Goal: Transaction & Acquisition: Purchase product/service

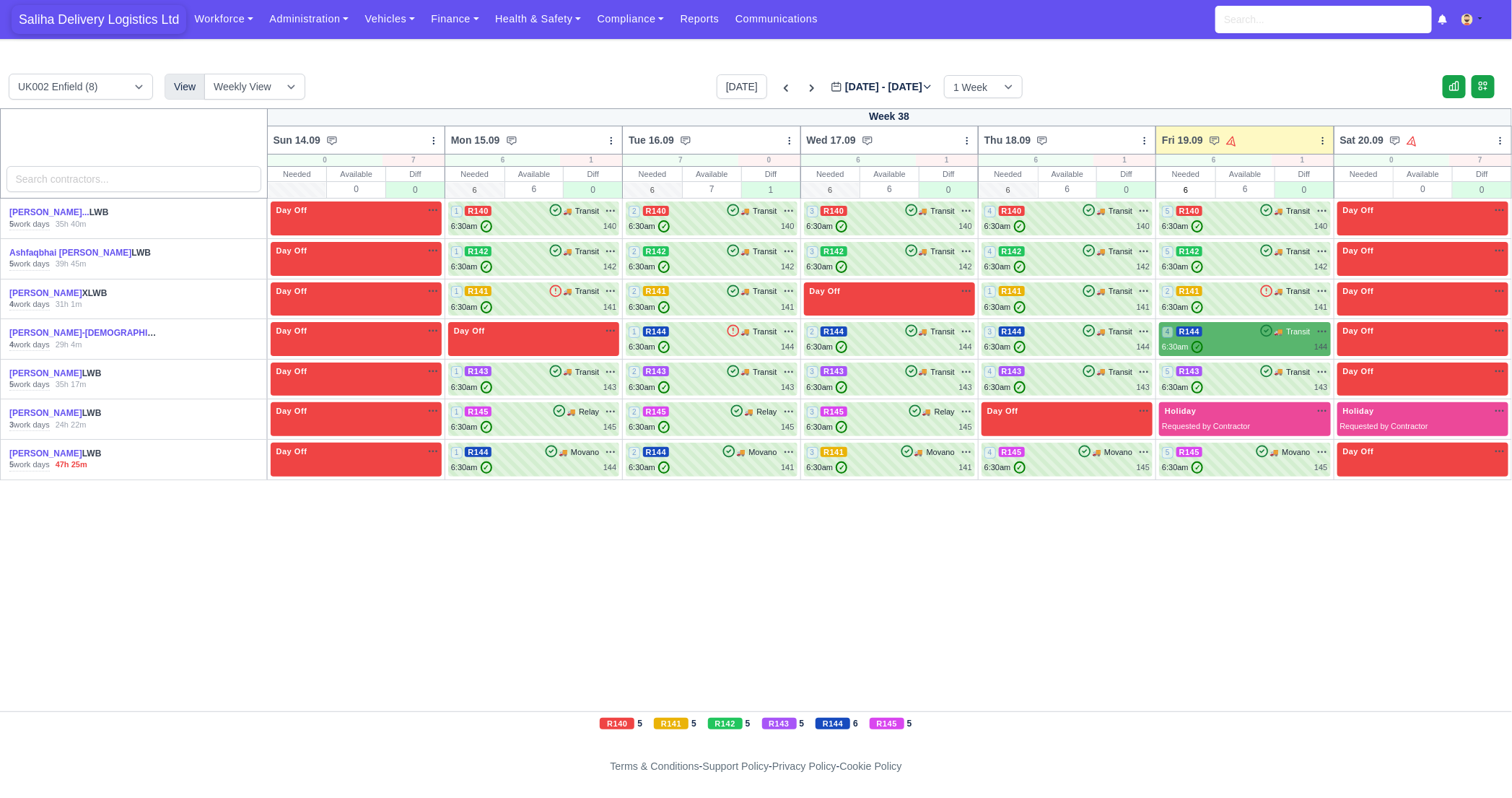
click at [138, 28] on span "Saliha Delivery Logistics Ltd" at bounding box center [99, 19] width 175 height 29
click at [1243, 334] on div "4 R144 🚚 Transit" at bounding box center [1244, 331] width 165 height 13
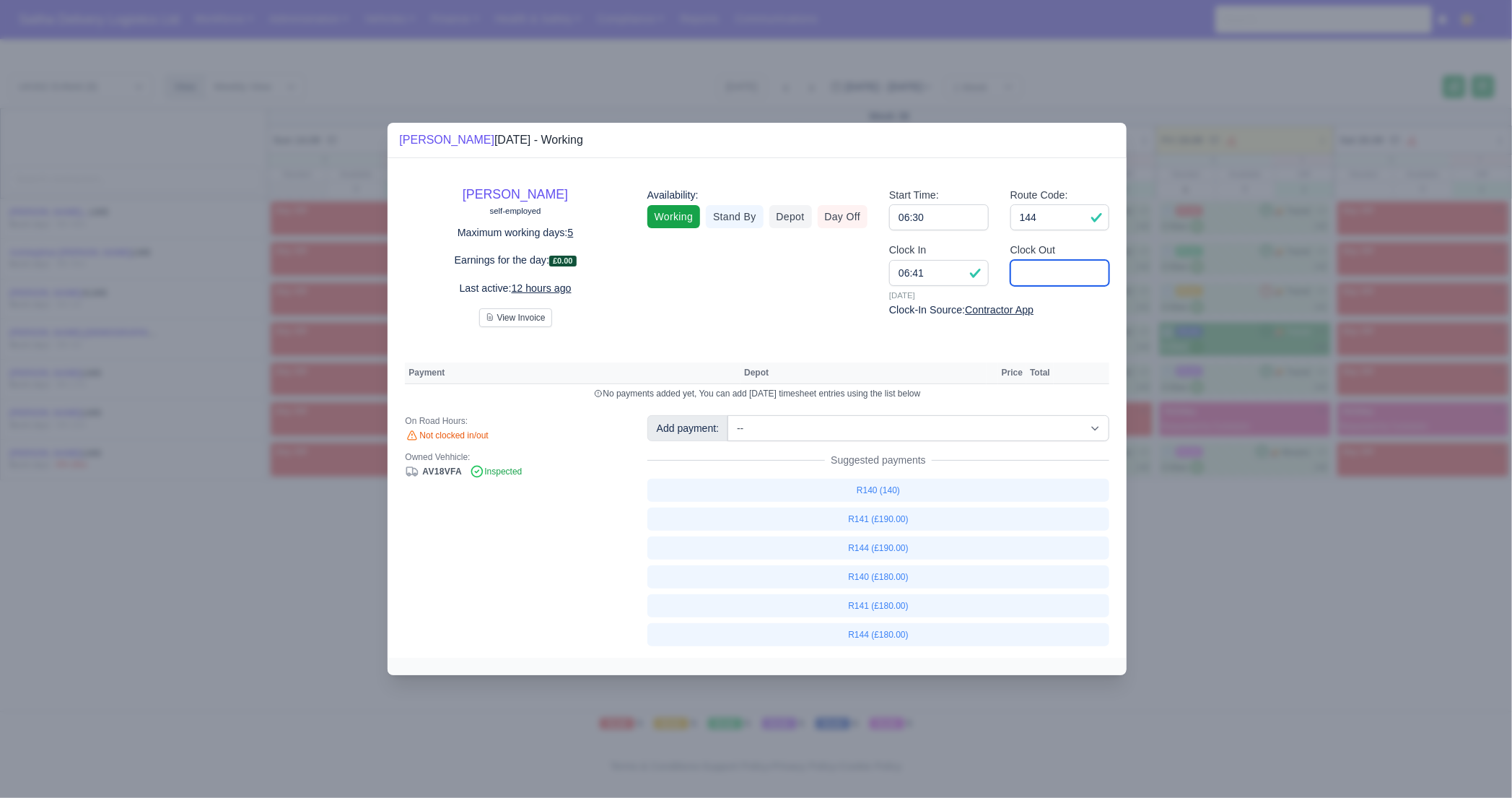
click at [1066, 278] on input "Clock Out" at bounding box center [1061, 273] width 100 height 26
type input "16:00"
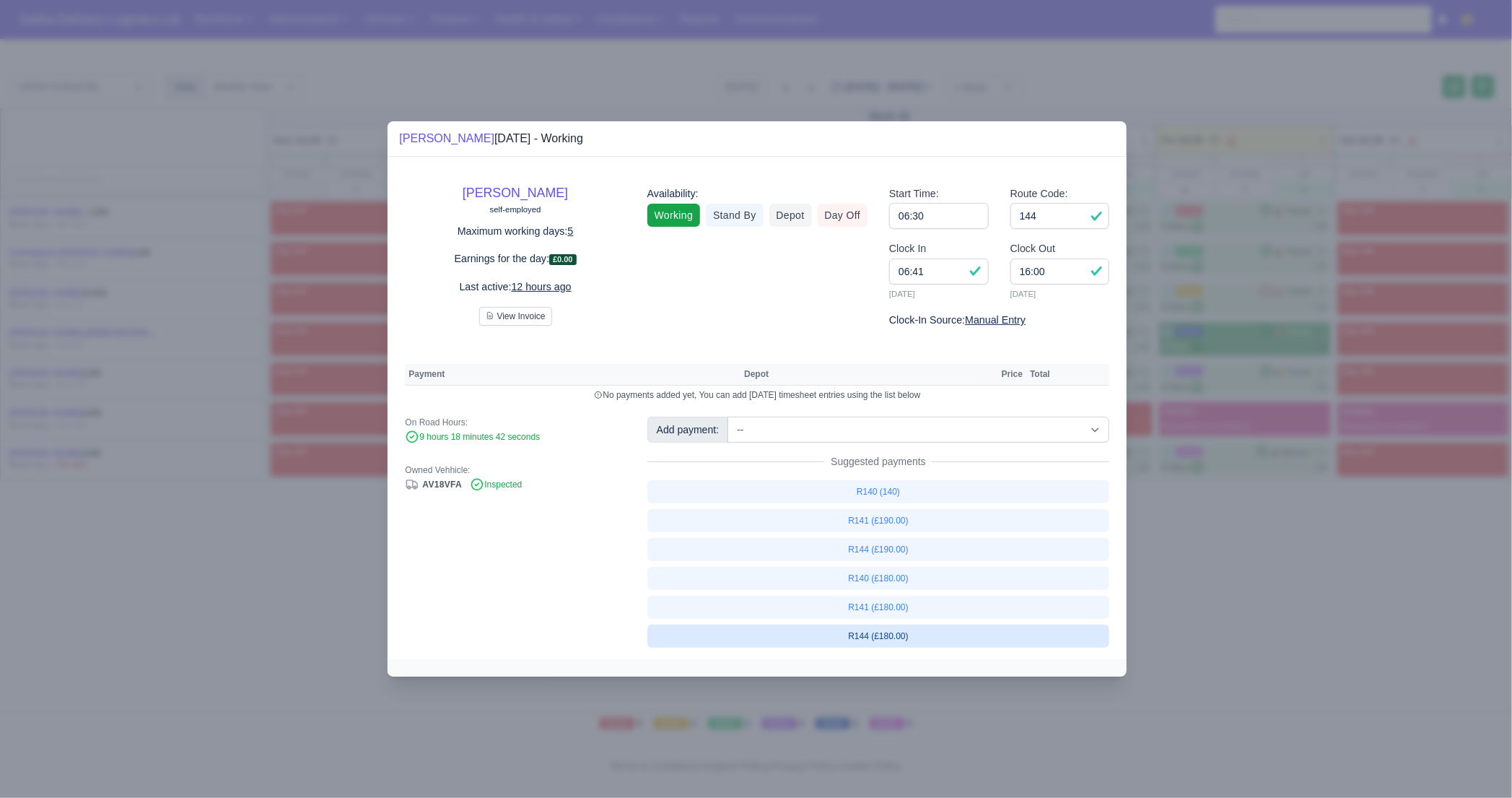
click at [876, 641] on link "R144 (£180.00)" at bounding box center [878, 635] width 463 height 23
select select "1"
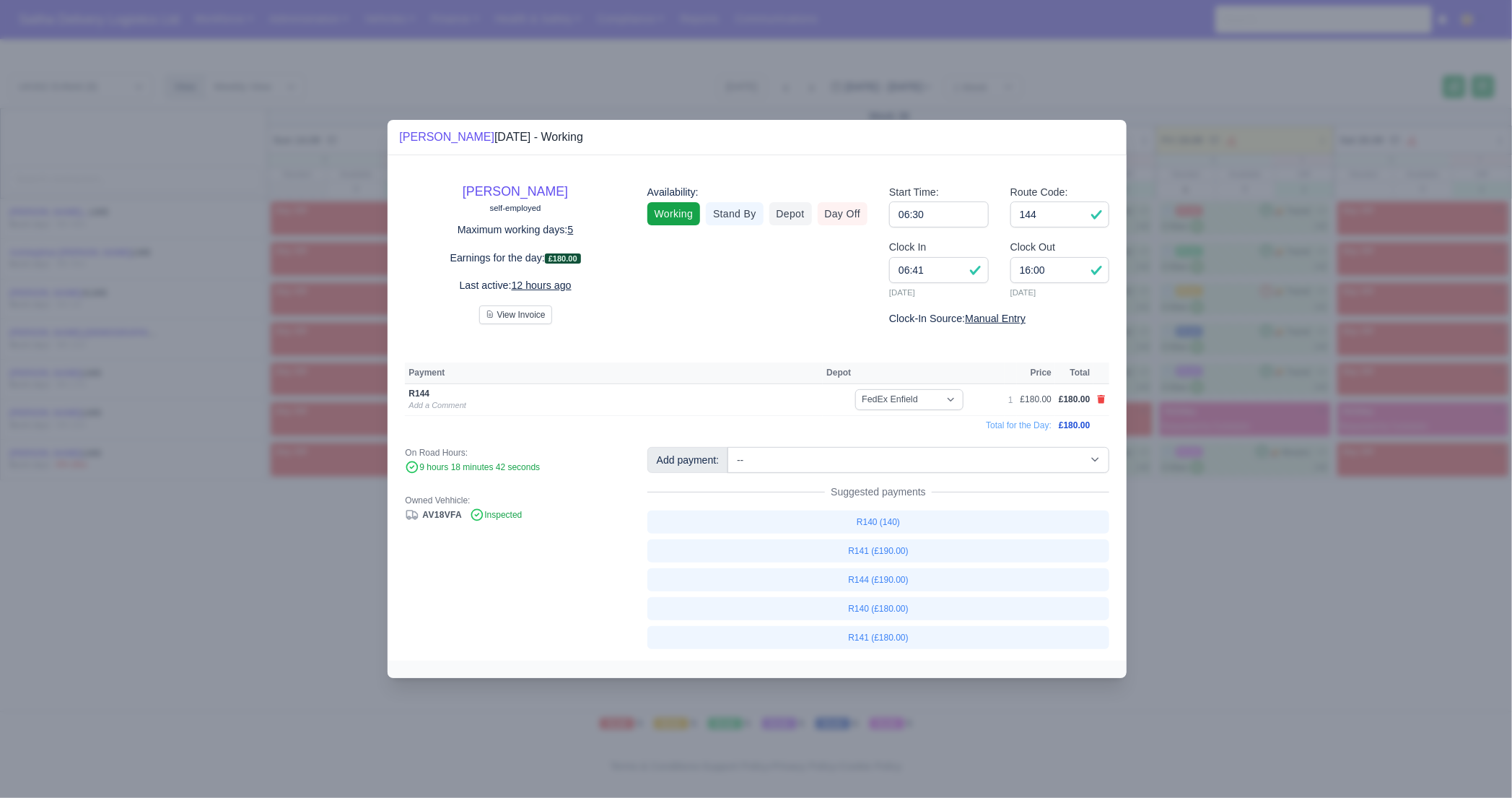
click at [1184, 616] on div at bounding box center [756, 399] width 1512 height 798
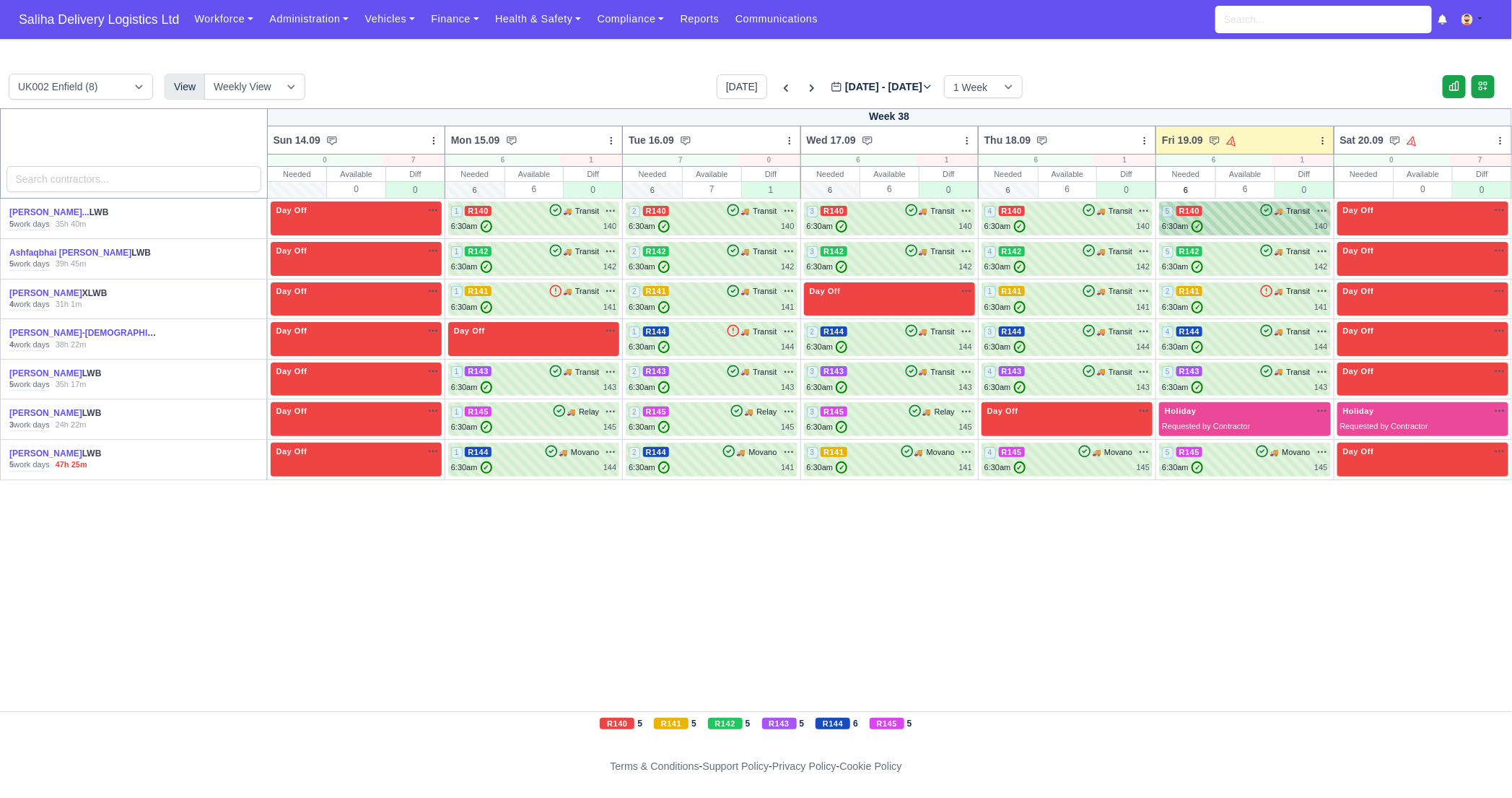
click at [1221, 209] on div "5 R140 🚚 Transit" at bounding box center [1244, 210] width 165 height 13
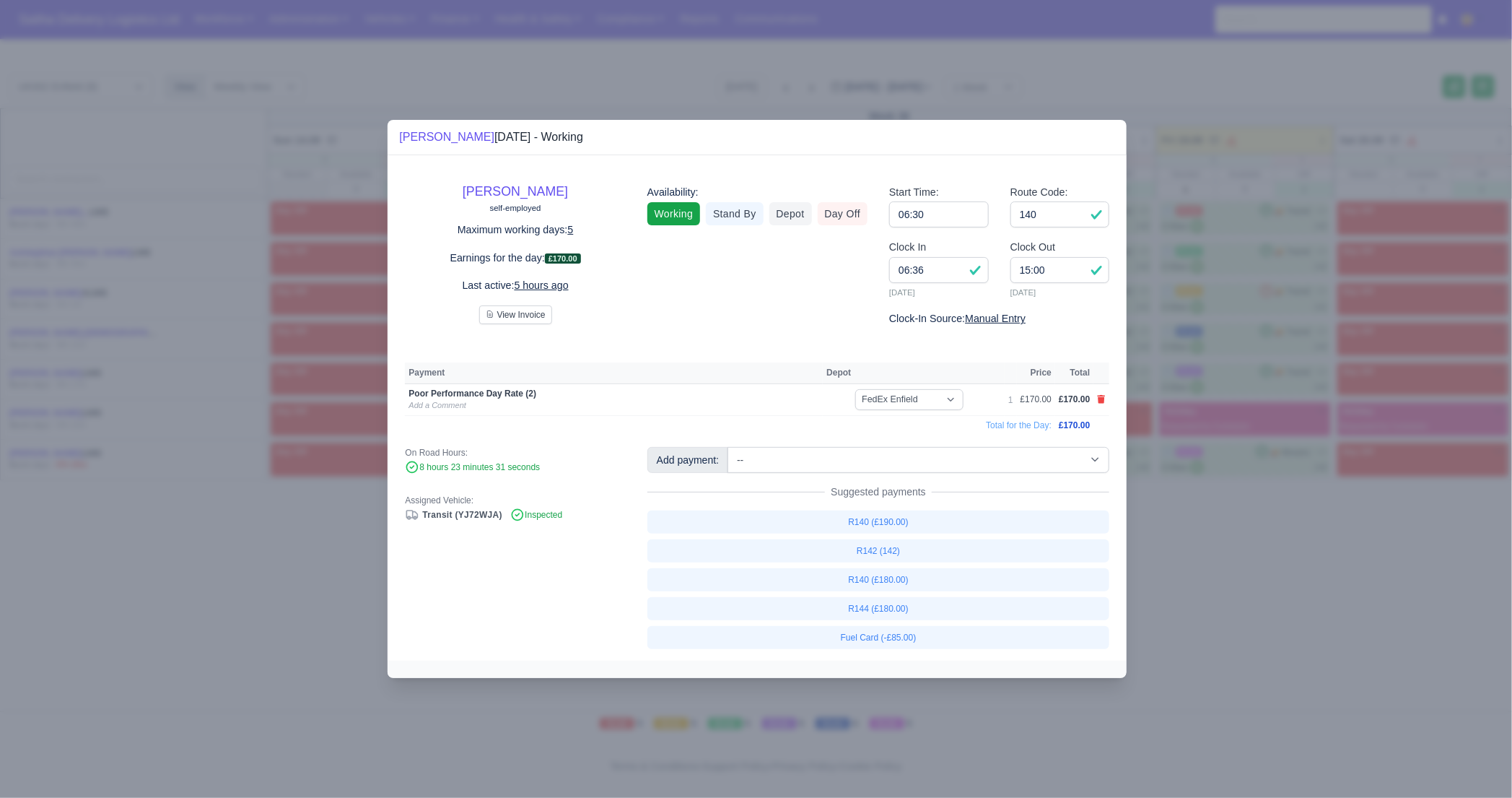
click at [1265, 572] on div at bounding box center [756, 399] width 1512 height 798
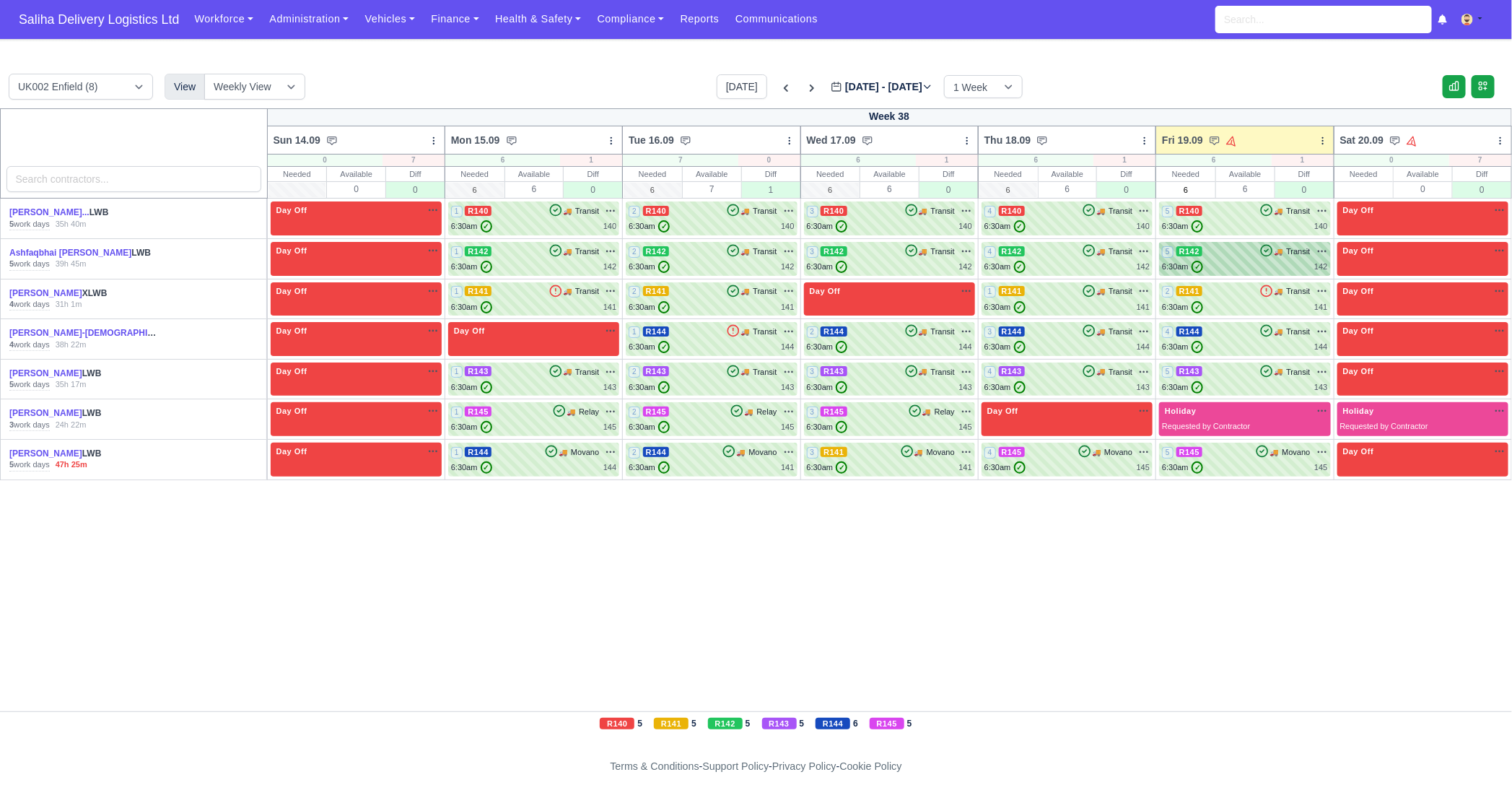
click at [1242, 260] on div "5 R142 🚚 Transit" at bounding box center [1244, 259] width 165 height 28
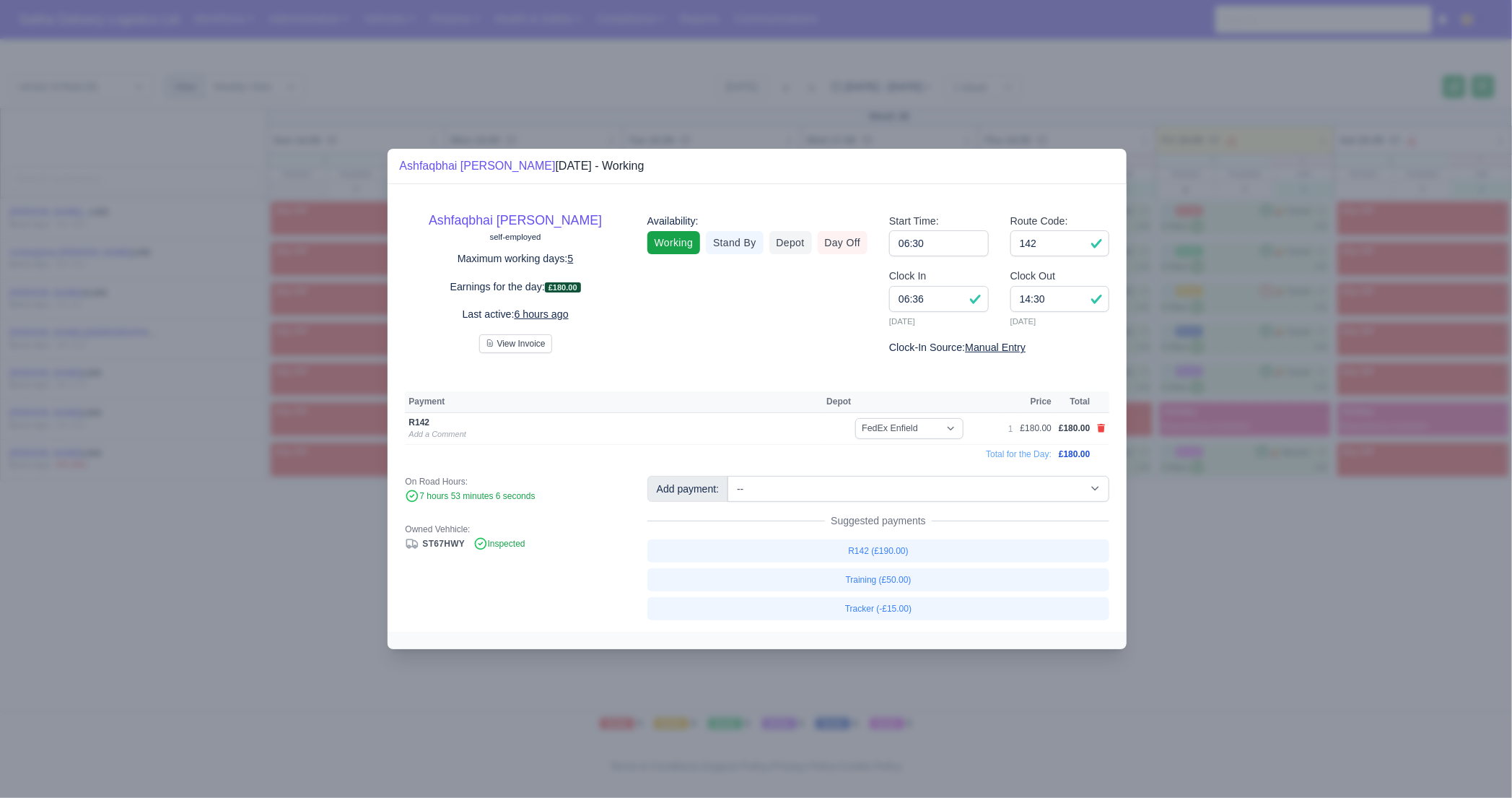
click at [1260, 562] on div at bounding box center [756, 399] width 1512 height 798
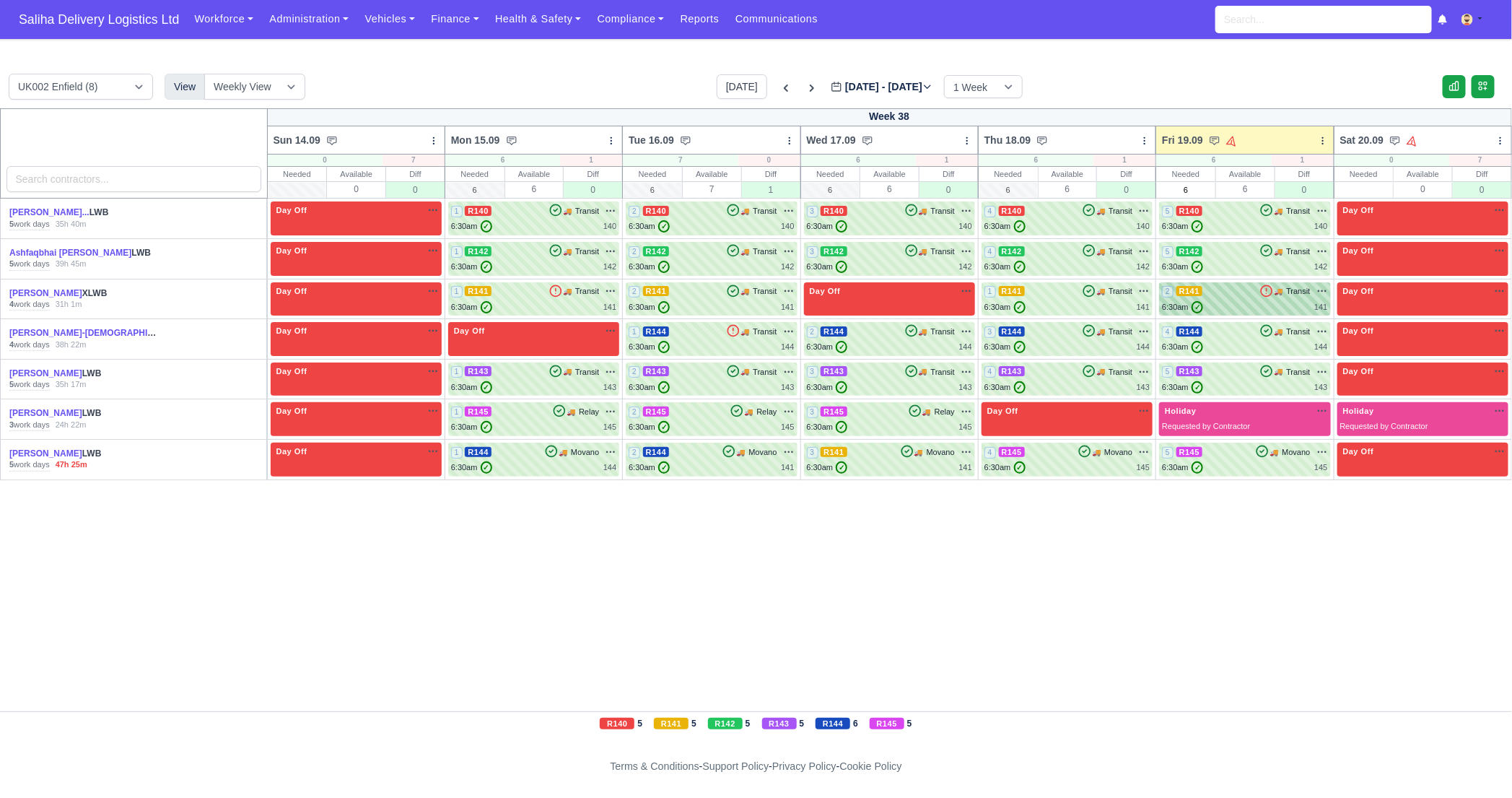
click at [1243, 298] on div "2 R141 🚚 Transit" at bounding box center [1244, 299] width 165 height 28
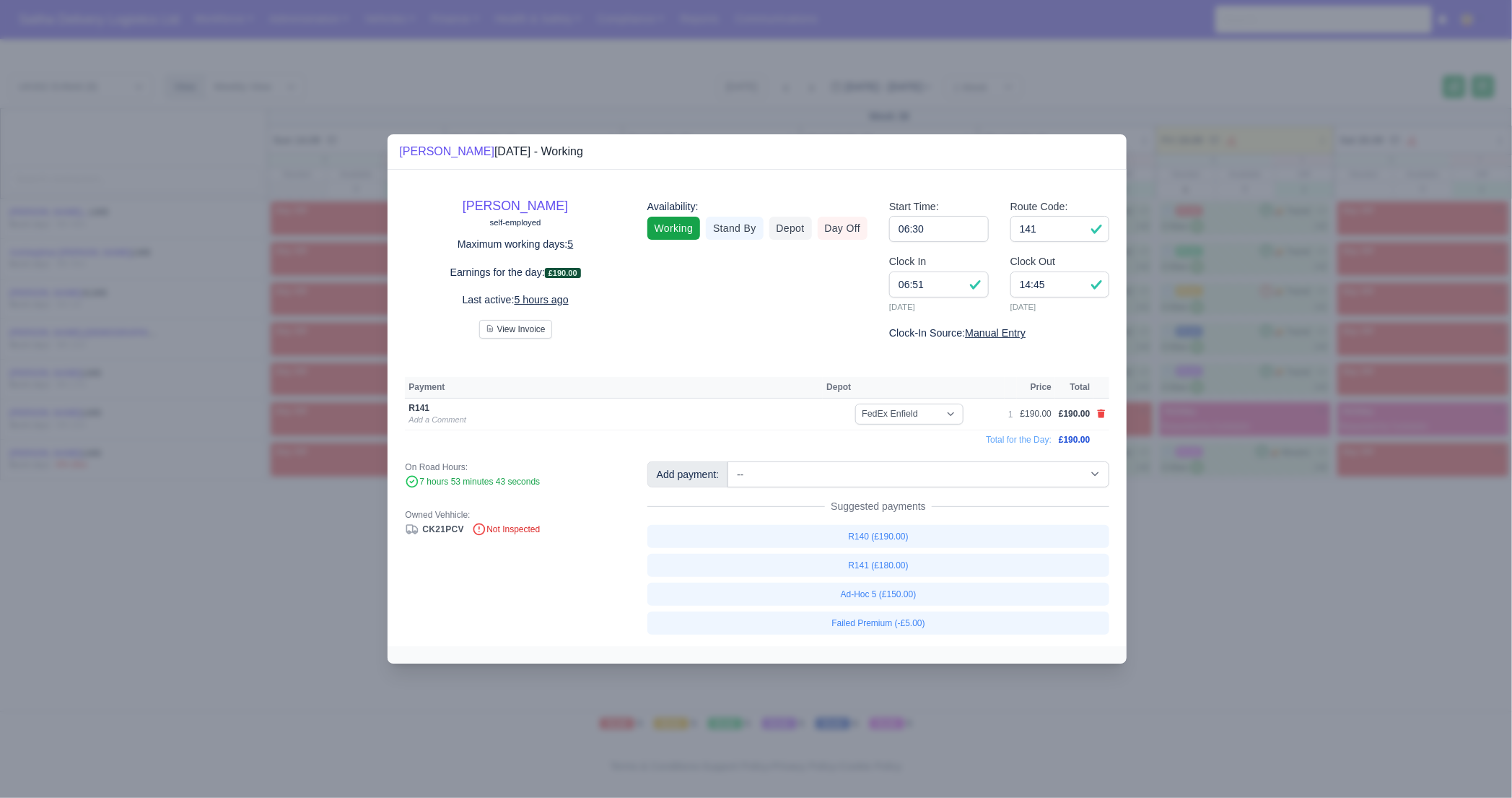
click at [1290, 526] on div at bounding box center [756, 399] width 1512 height 798
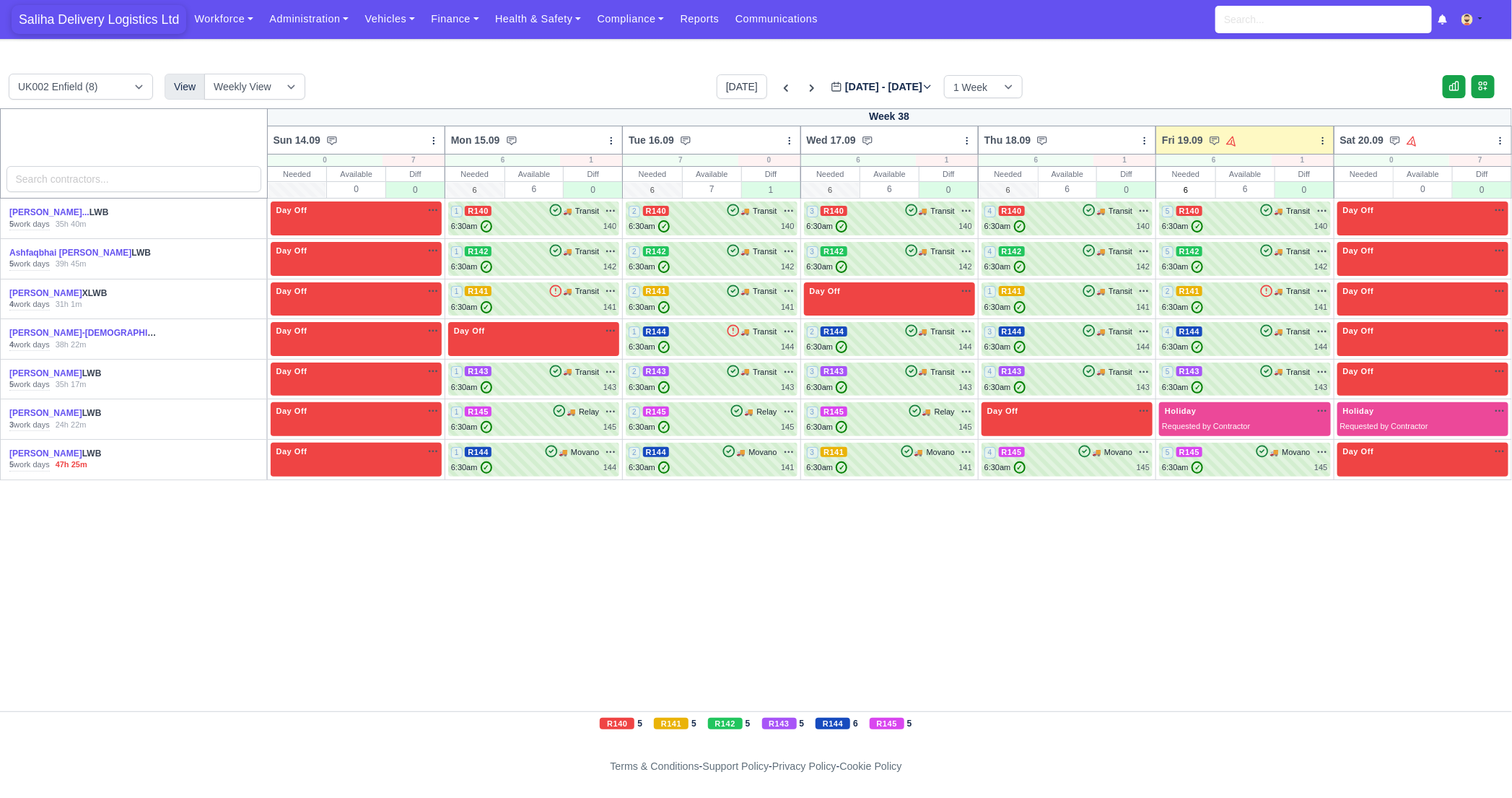
click at [157, 27] on span "Saliha Delivery Logistics Ltd" at bounding box center [99, 19] width 175 height 29
click at [450, 33] on div "Workforce Manpower Expiring Documents Leave Requests Daily Attendance Daily Tim…" at bounding box center [843, 19] width 1314 height 39
click at [458, 25] on link "Finance" at bounding box center [455, 19] width 64 height 28
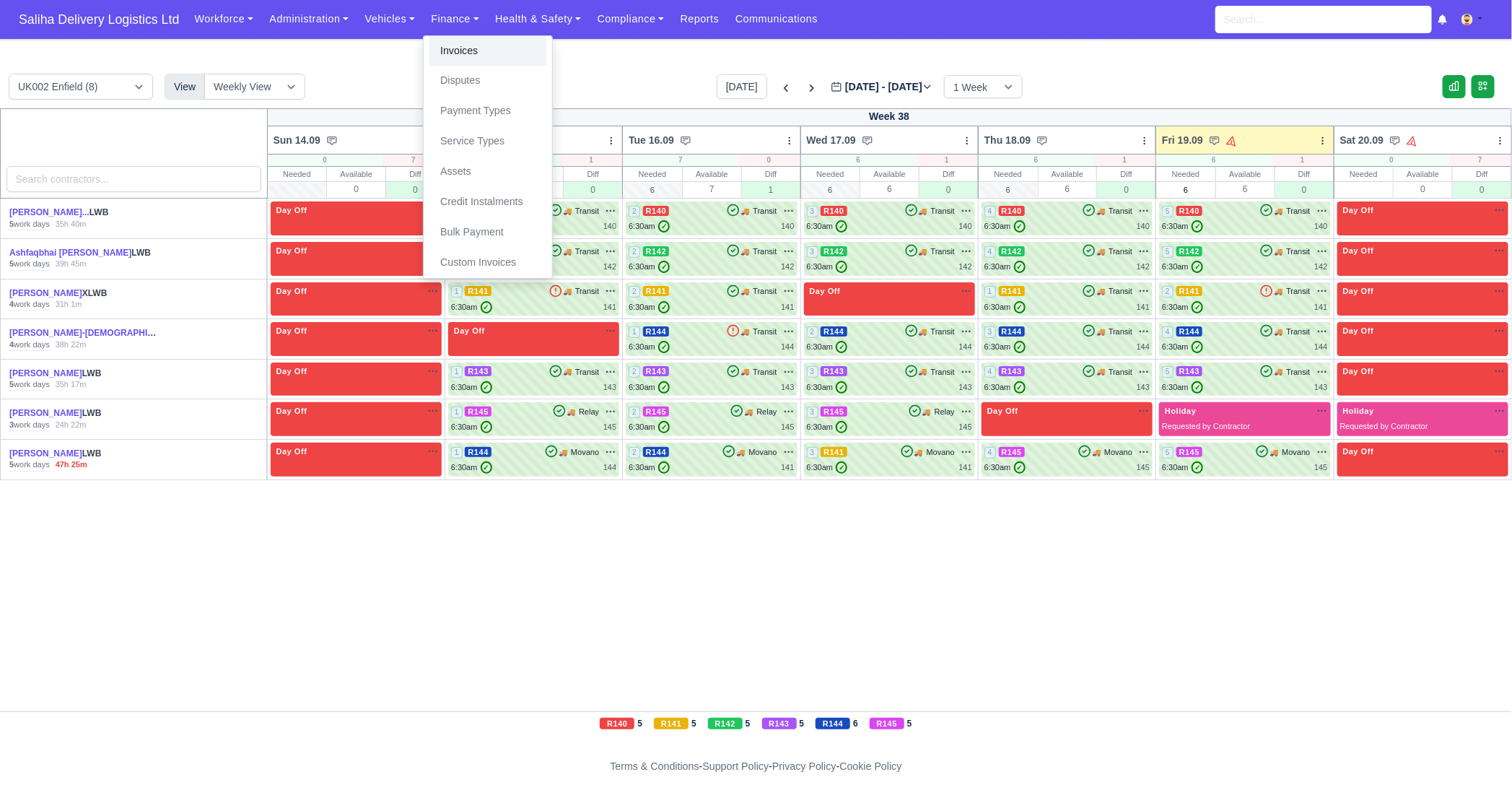
click at [458, 61] on link "Invoices" at bounding box center [487, 51] width 117 height 30
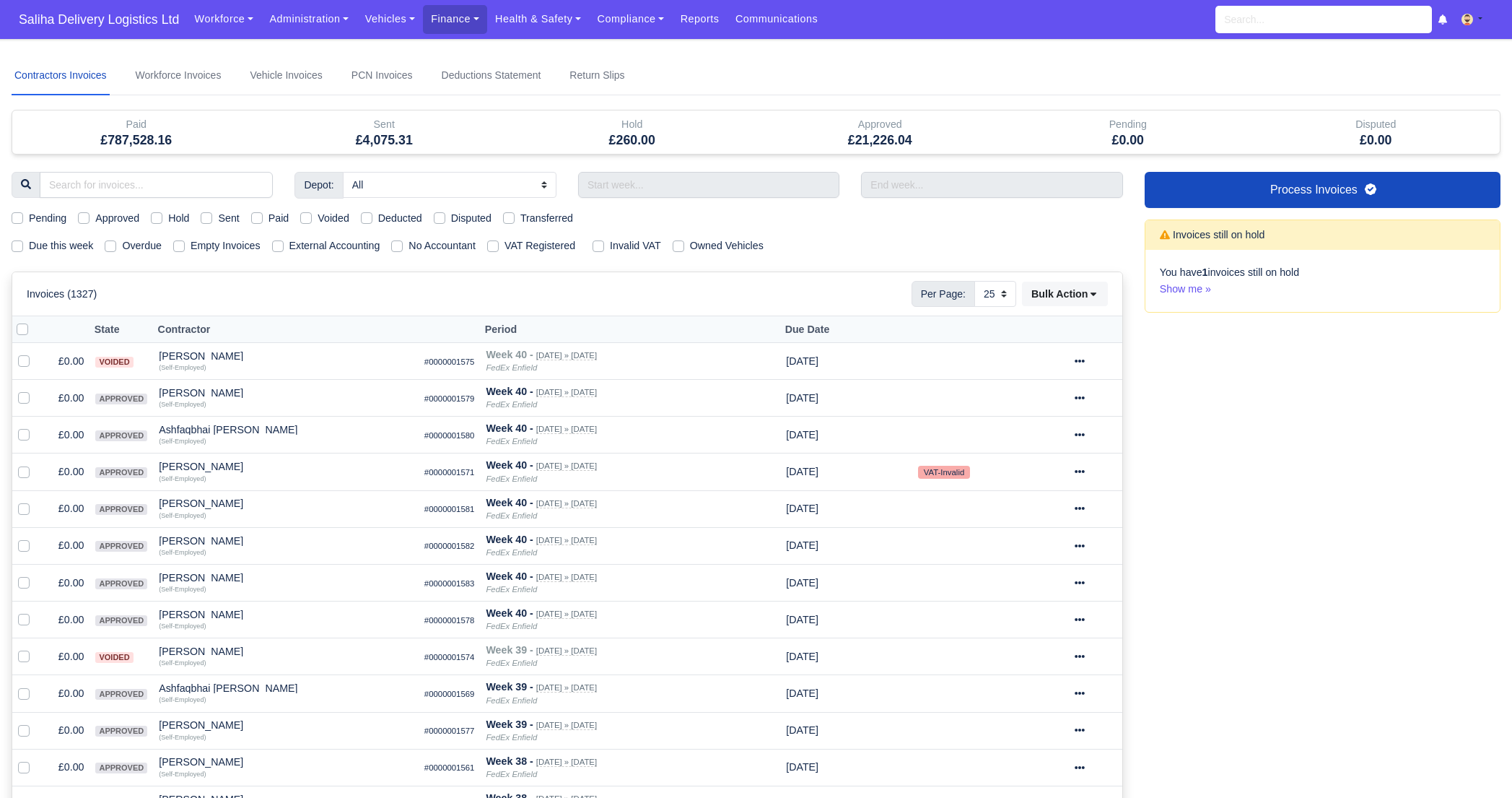
select select "25"
click at [29, 215] on label "Pending" at bounding box center [48, 218] width 38 height 17
click at [17, 215] on input "Pending" at bounding box center [18, 216] width 12 height 12
checkbox input "true"
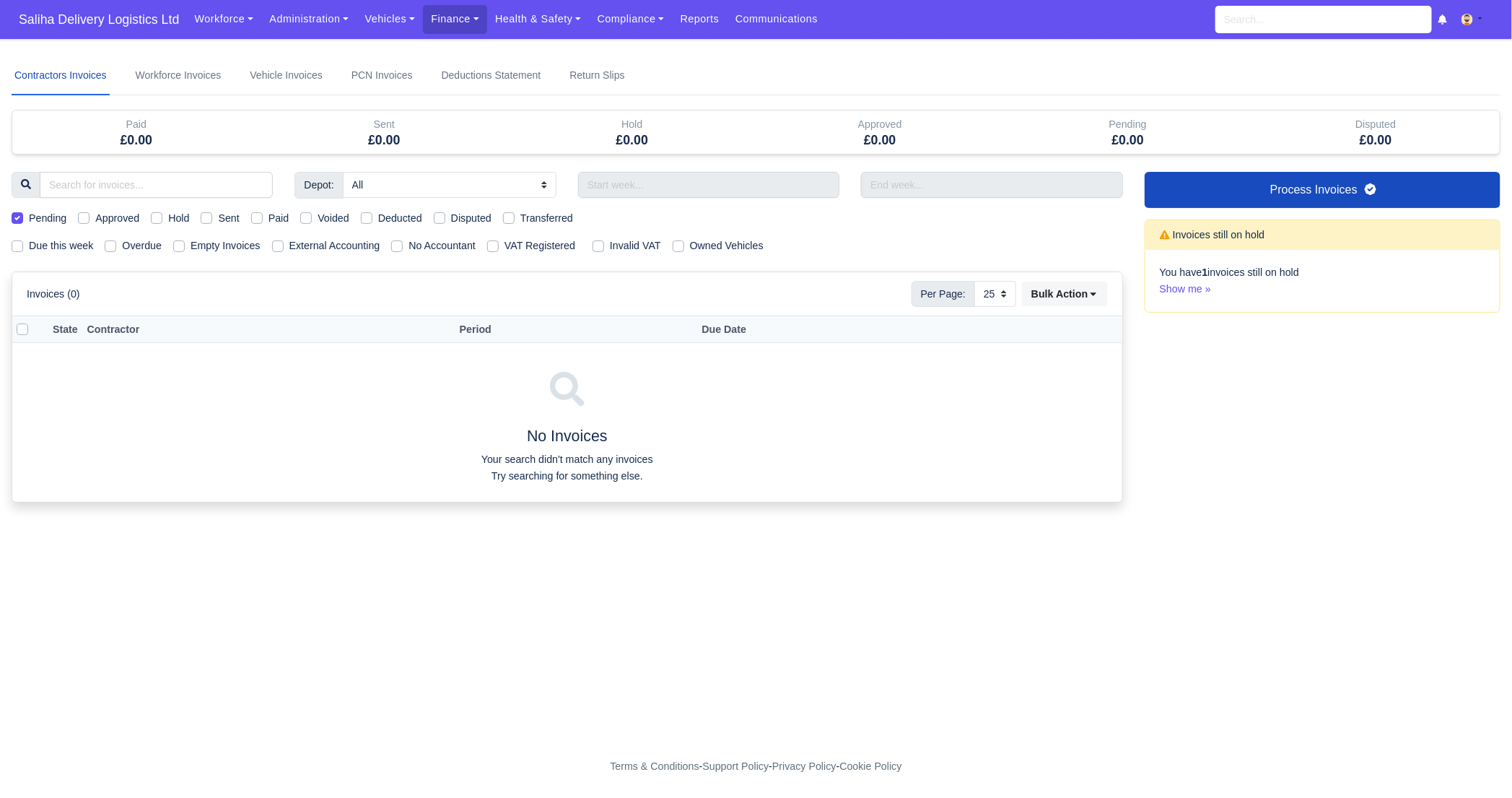
click at [29, 215] on label "Pending" at bounding box center [48, 218] width 38 height 17
click at [17, 215] on input "Pending" at bounding box center [18, 216] width 12 height 12
checkbox input "false"
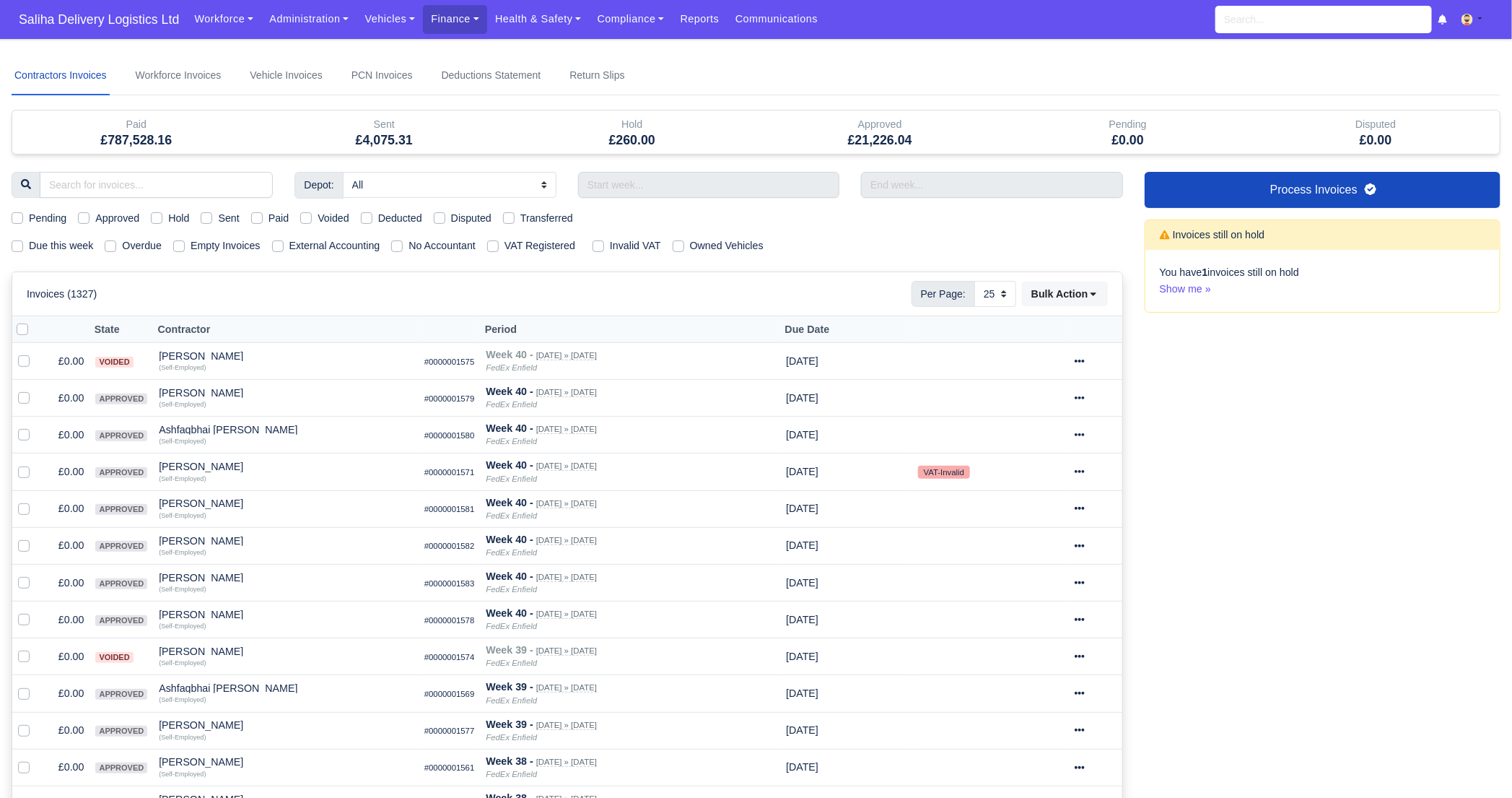
click at [218, 219] on label "Sent" at bounding box center [228, 218] width 21 height 17
click at [208, 219] on input "Sent" at bounding box center [207, 216] width 12 height 12
checkbox input "true"
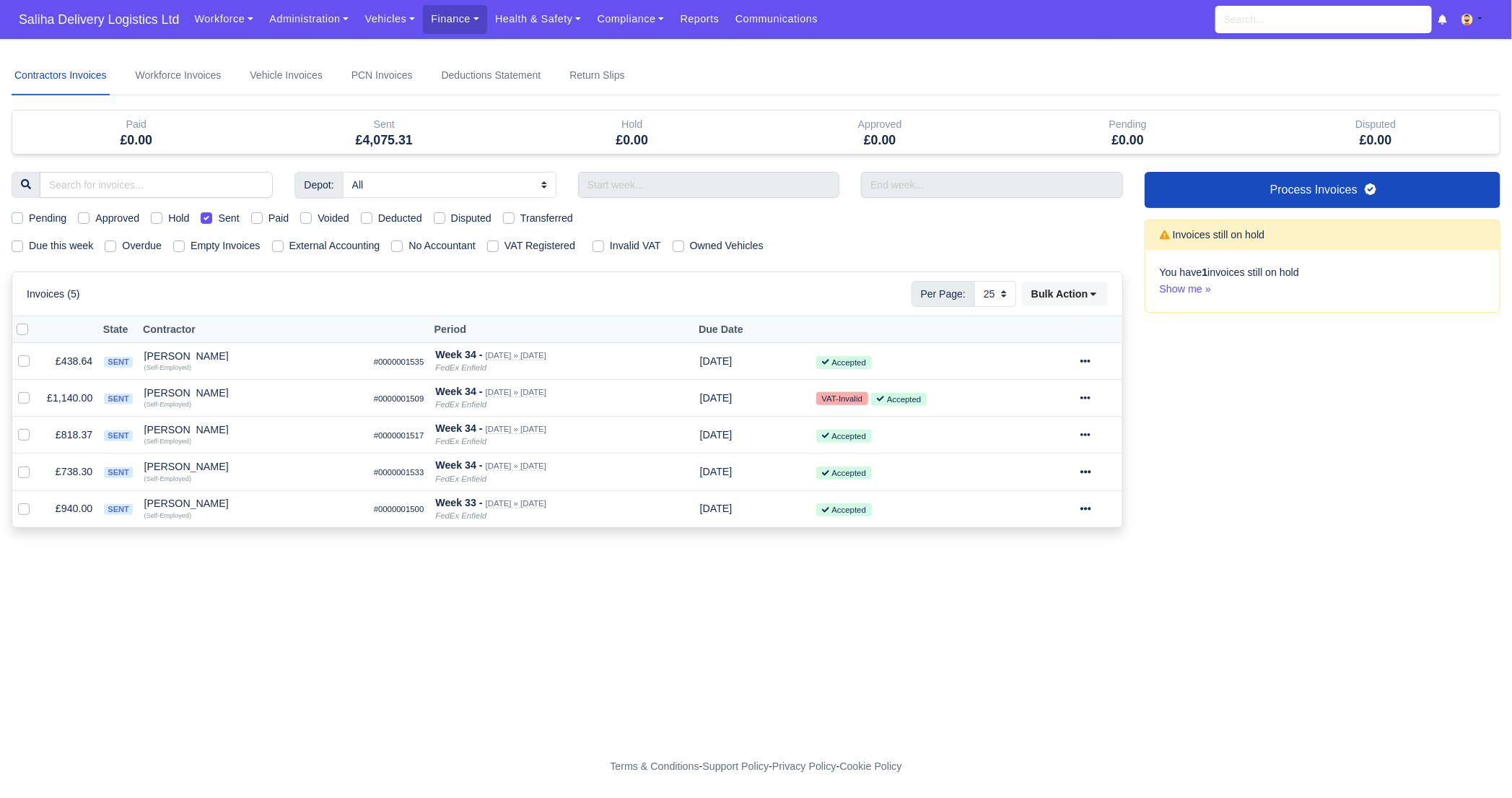
click at [34, 321] on label at bounding box center [34, 321] width 0 height 0
click at [22, 328] on input "checkbox" at bounding box center [23, 327] width 12 height 12
checkbox input "true"
click at [1096, 291] on icon at bounding box center [1094, 294] width 10 height 10
drag, startPoint x: 1030, startPoint y: 427, endPoint x: 1038, endPoint y: 427, distance: 7.9
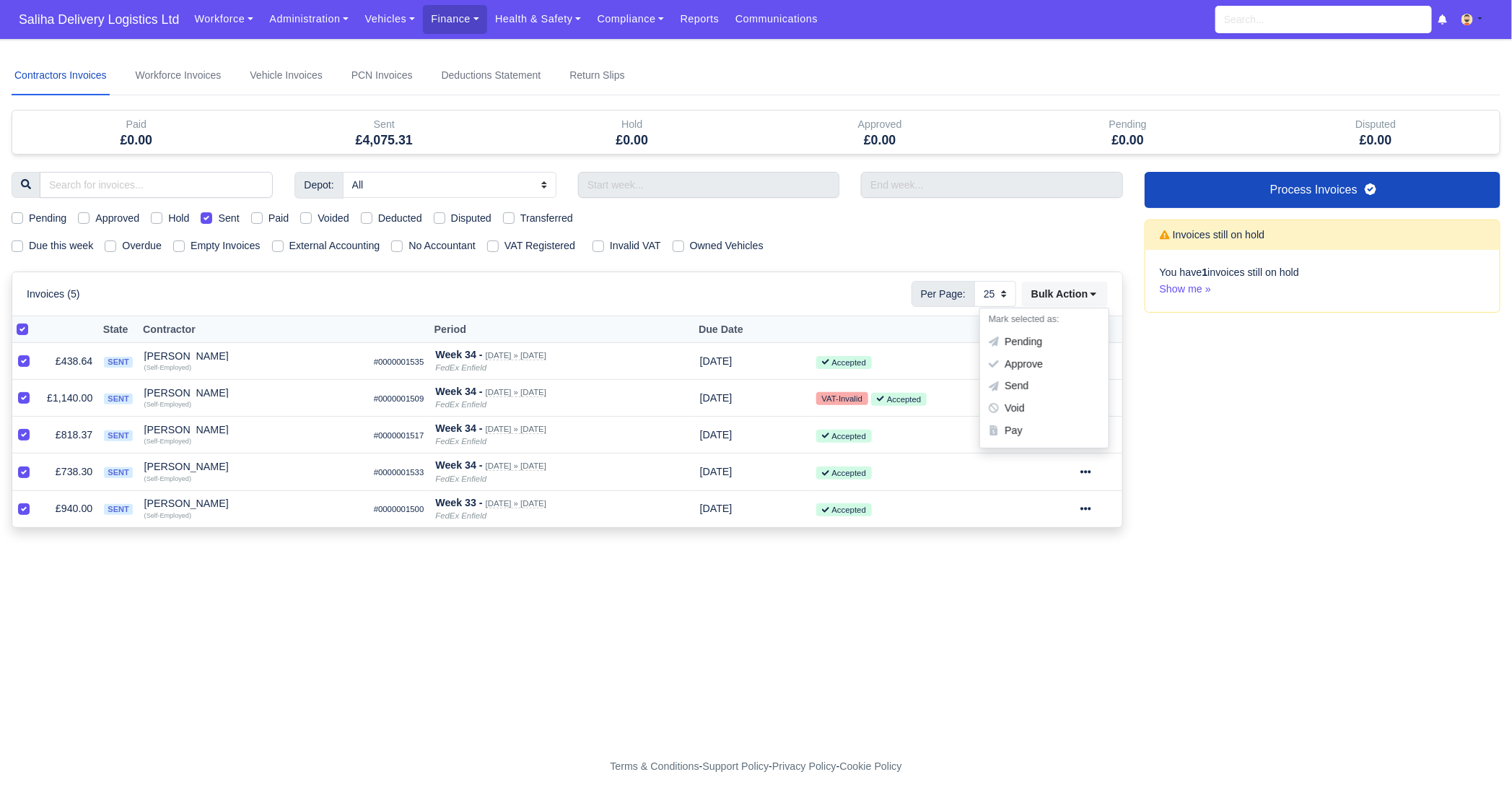
click at [1029, 427] on div "Pay" at bounding box center [1044, 430] width 128 height 22
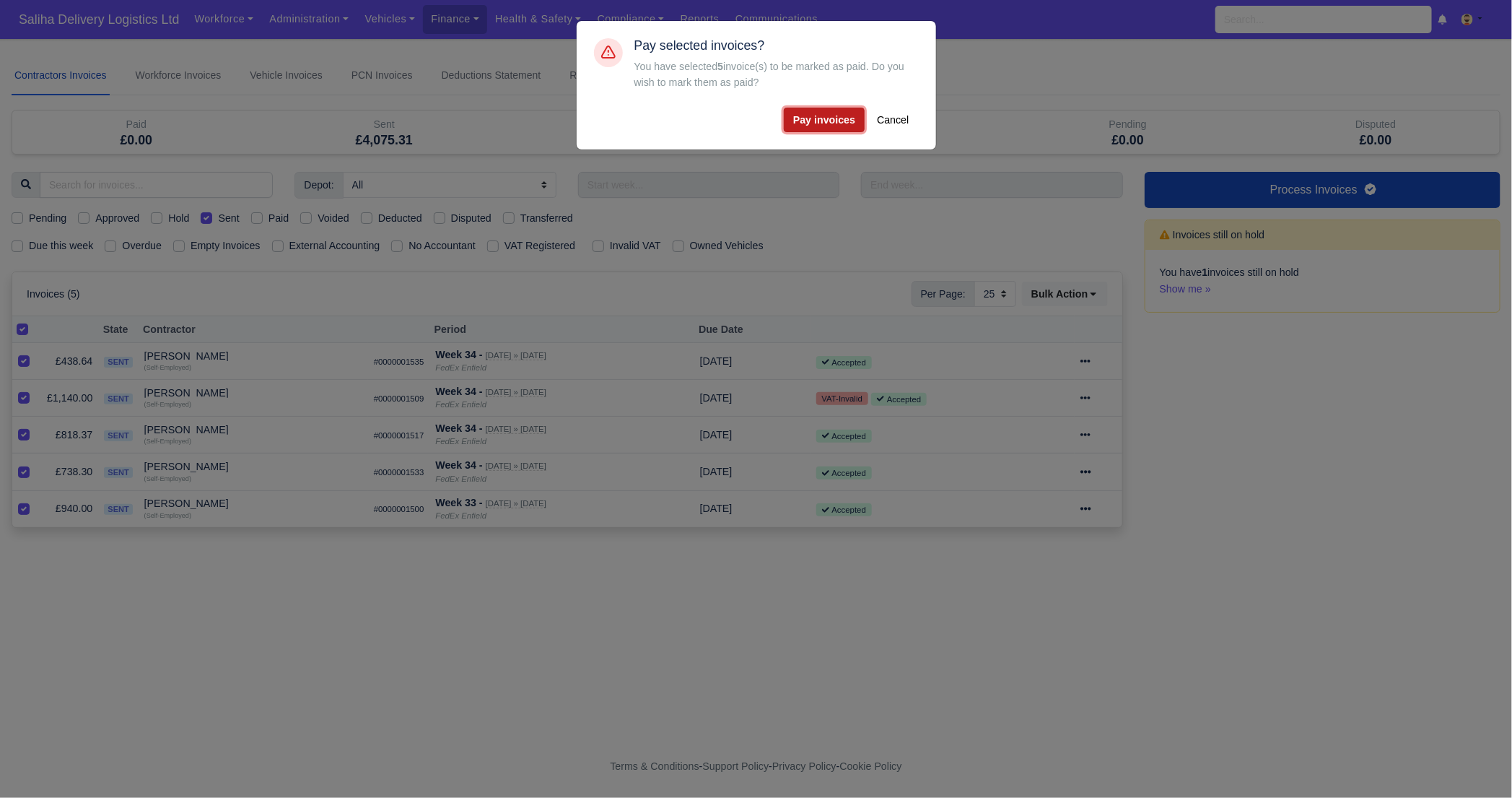
click at [825, 118] on button "Pay invoices" at bounding box center [824, 120] width 81 height 25
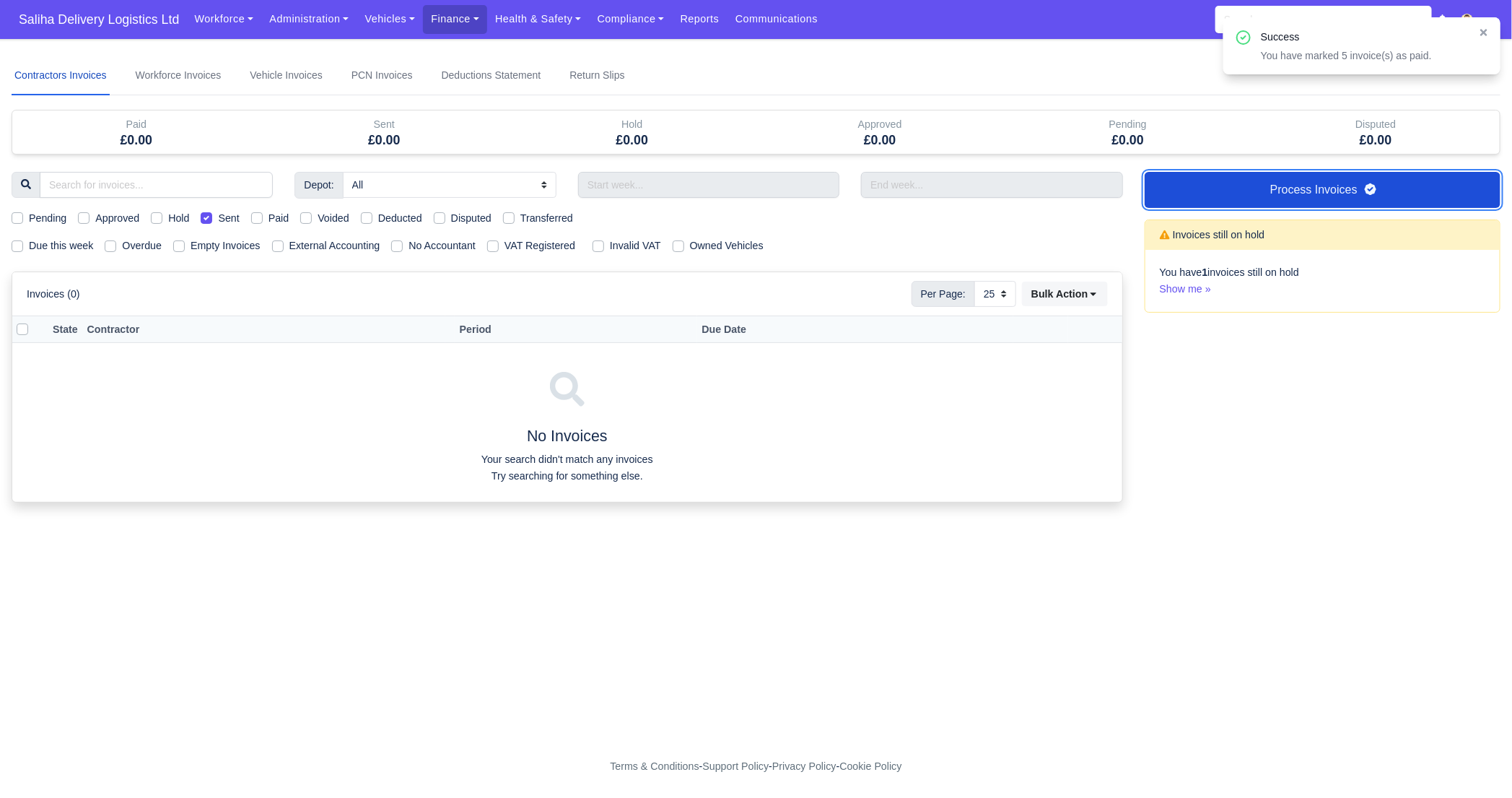
click at [1228, 183] on link "Process Invoices" at bounding box center [1323, 190] width 356 height 36
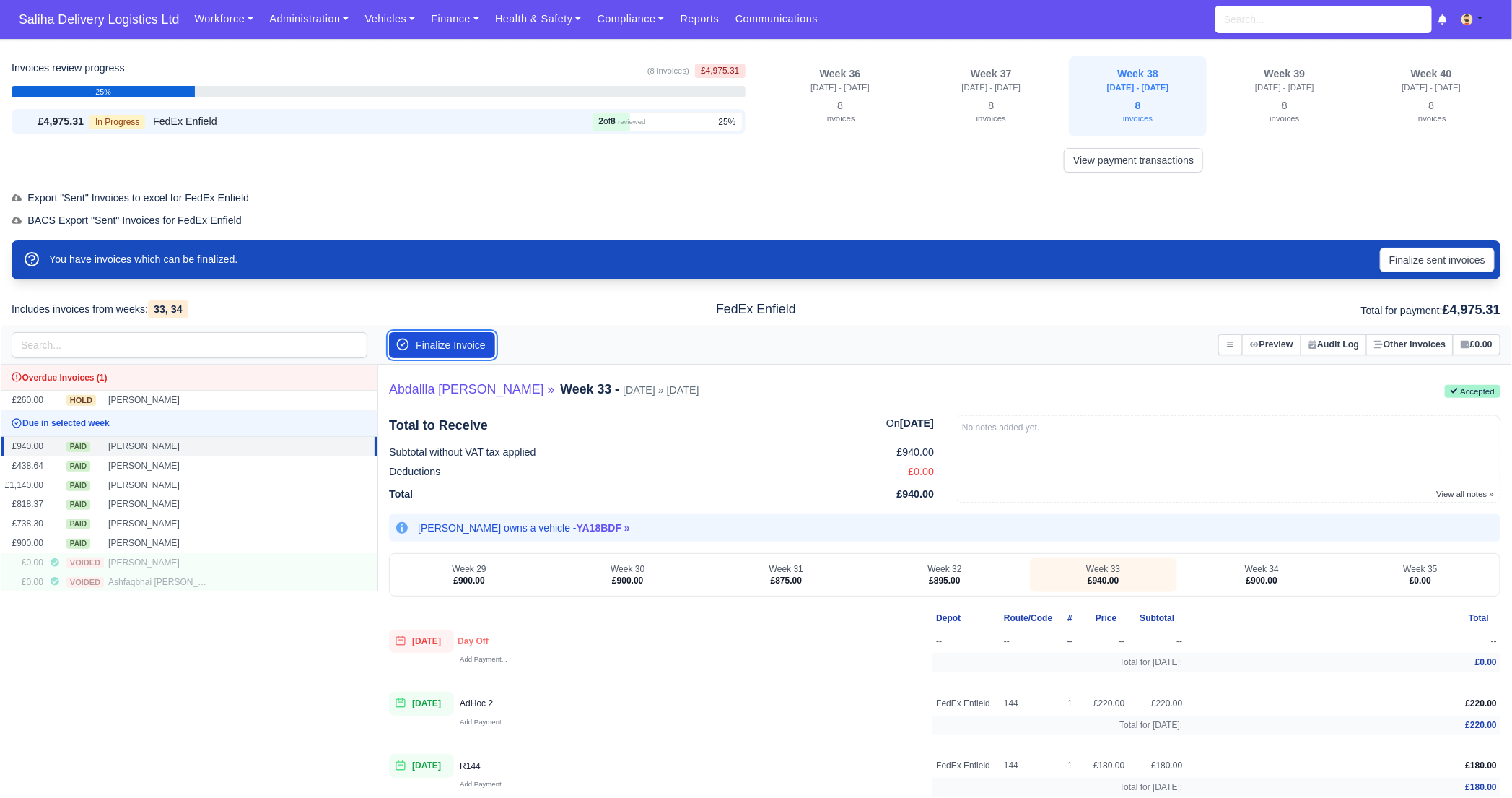
click at [466, 344] on button "Finalize Invoice" at bounding box center [442, 345] width 106 height 26
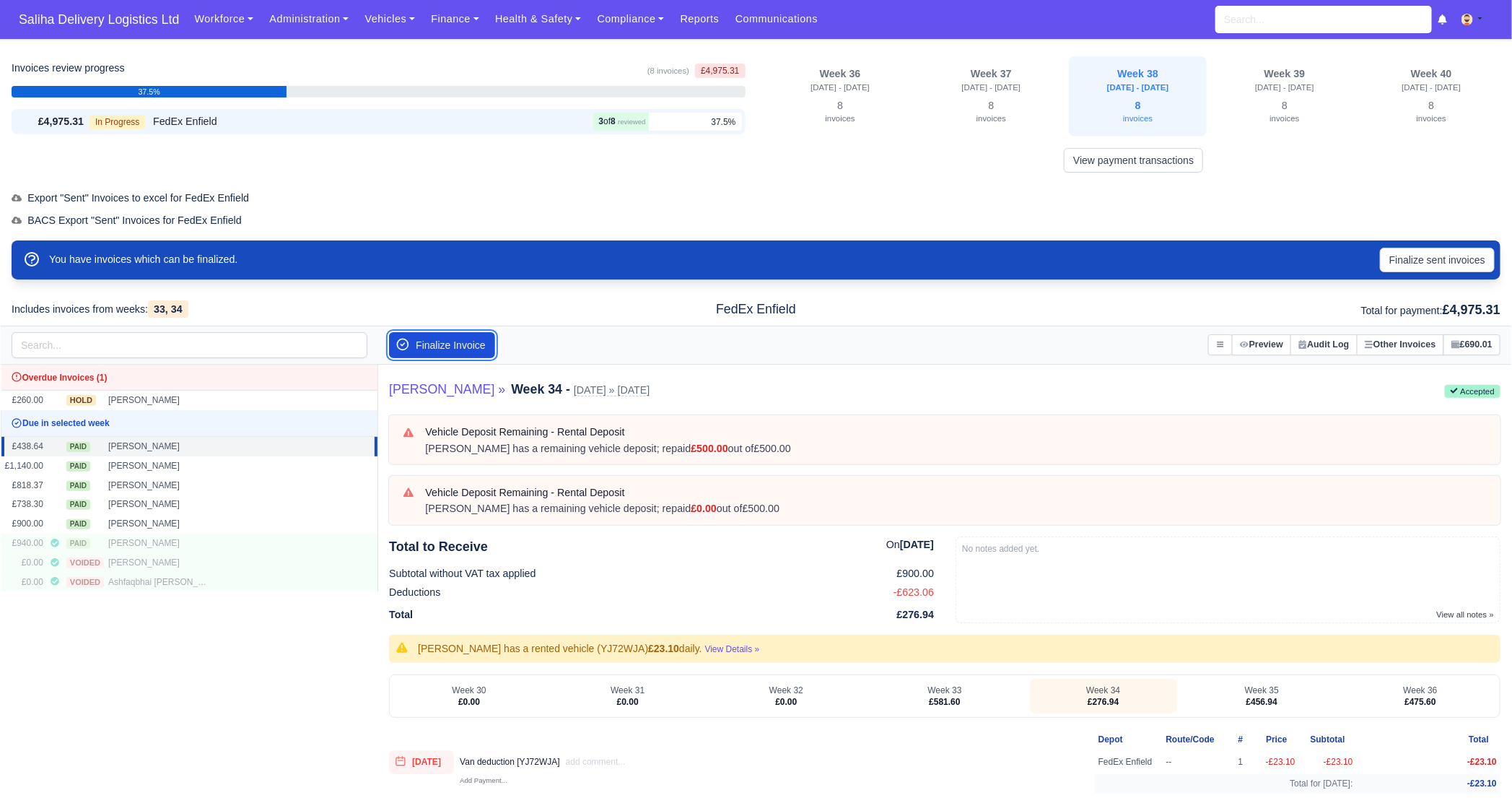
click at [466, 344] on button "Finalize Invoice" at bounding box center [442, 345] width 106 height 26
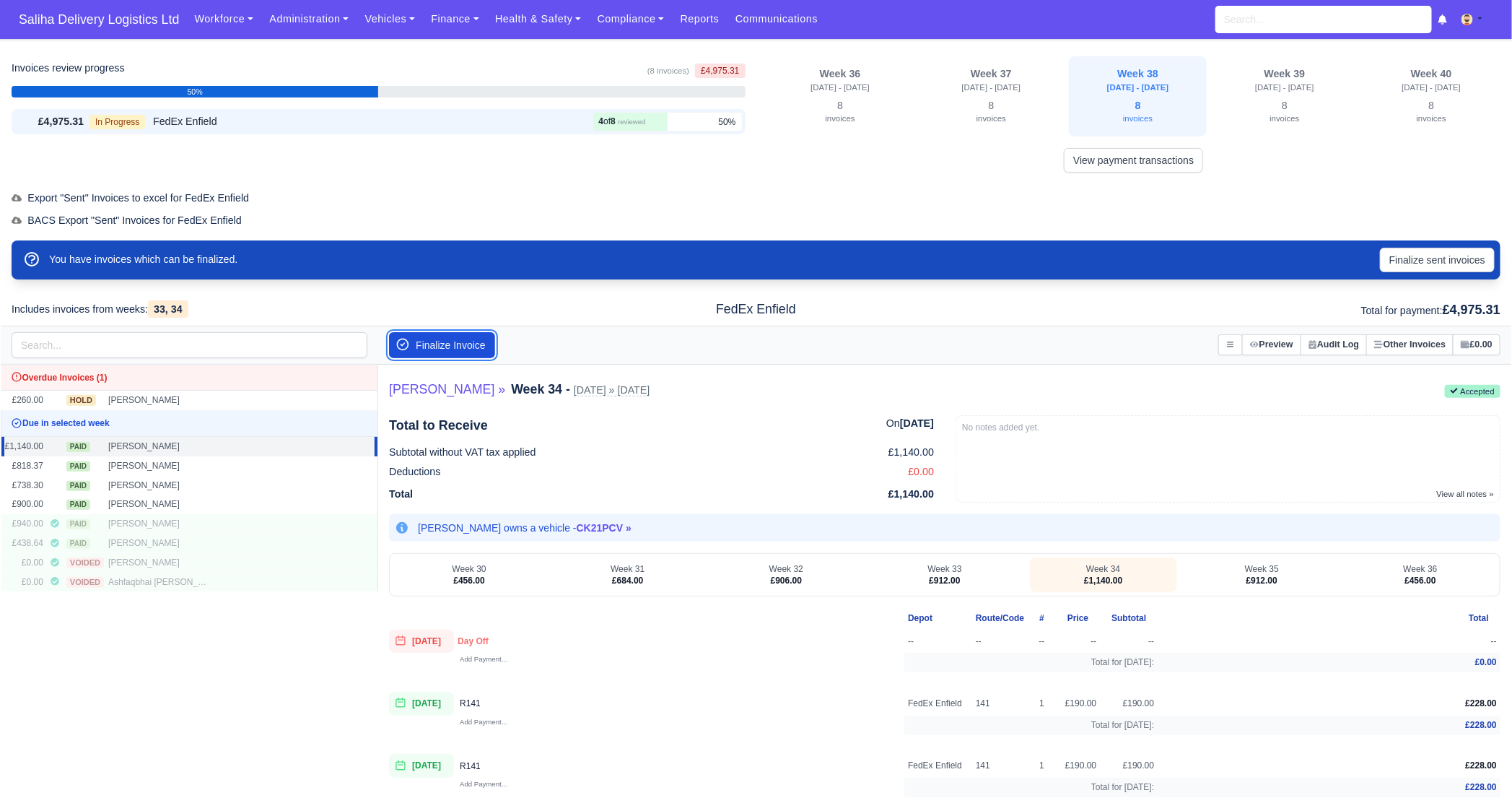
click at [466, 344] on button "Finalize Invoice" at bounding box center [442, 345] width 106 height 26
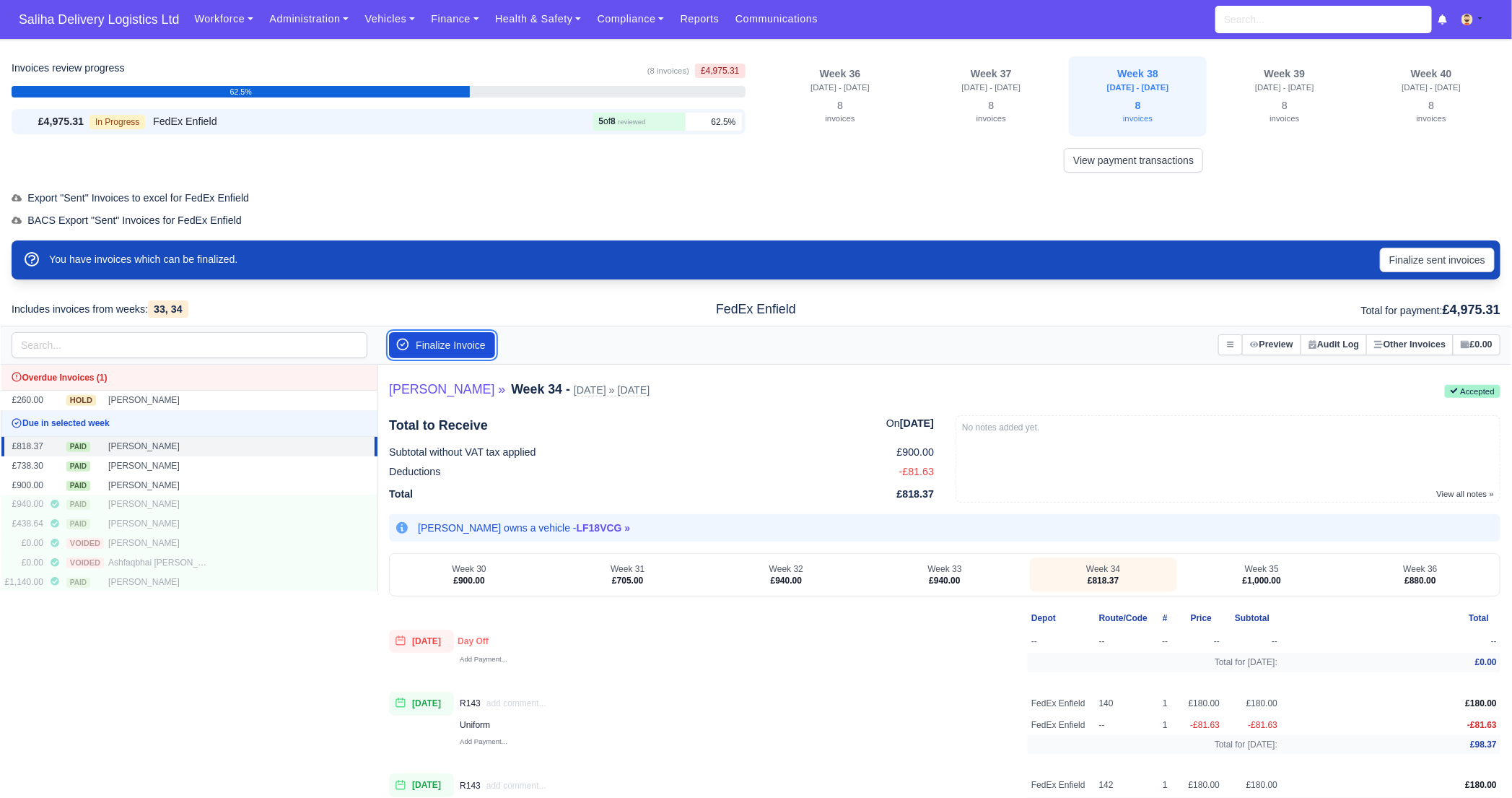
click at [466, 344] on button "Finalize Invoice" at bounding box center [442, 345] width 106 height 26
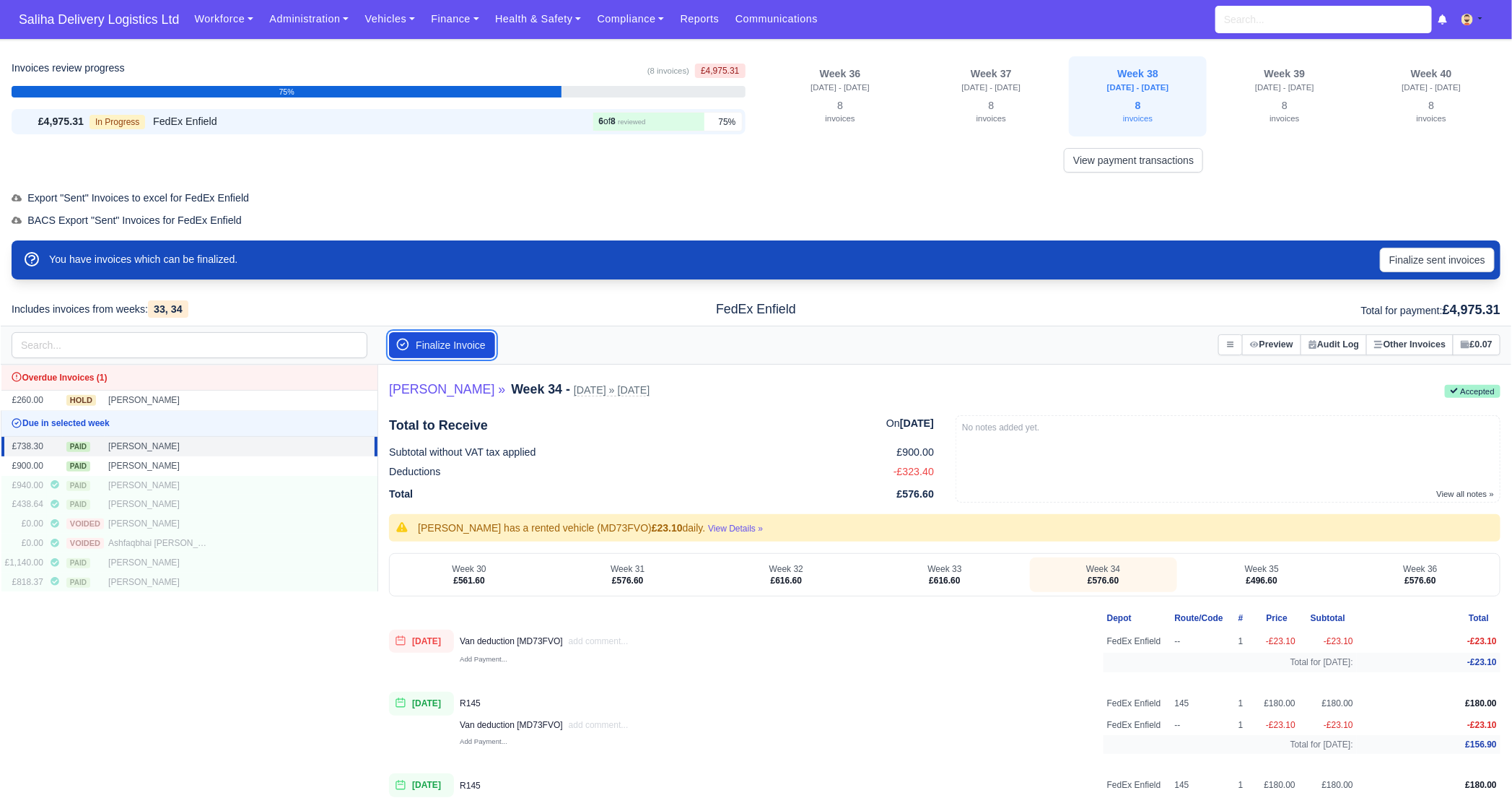
click at [466, 344] on button "Finalize Invoice" at bounding box center [442, 345] width 106 height 26
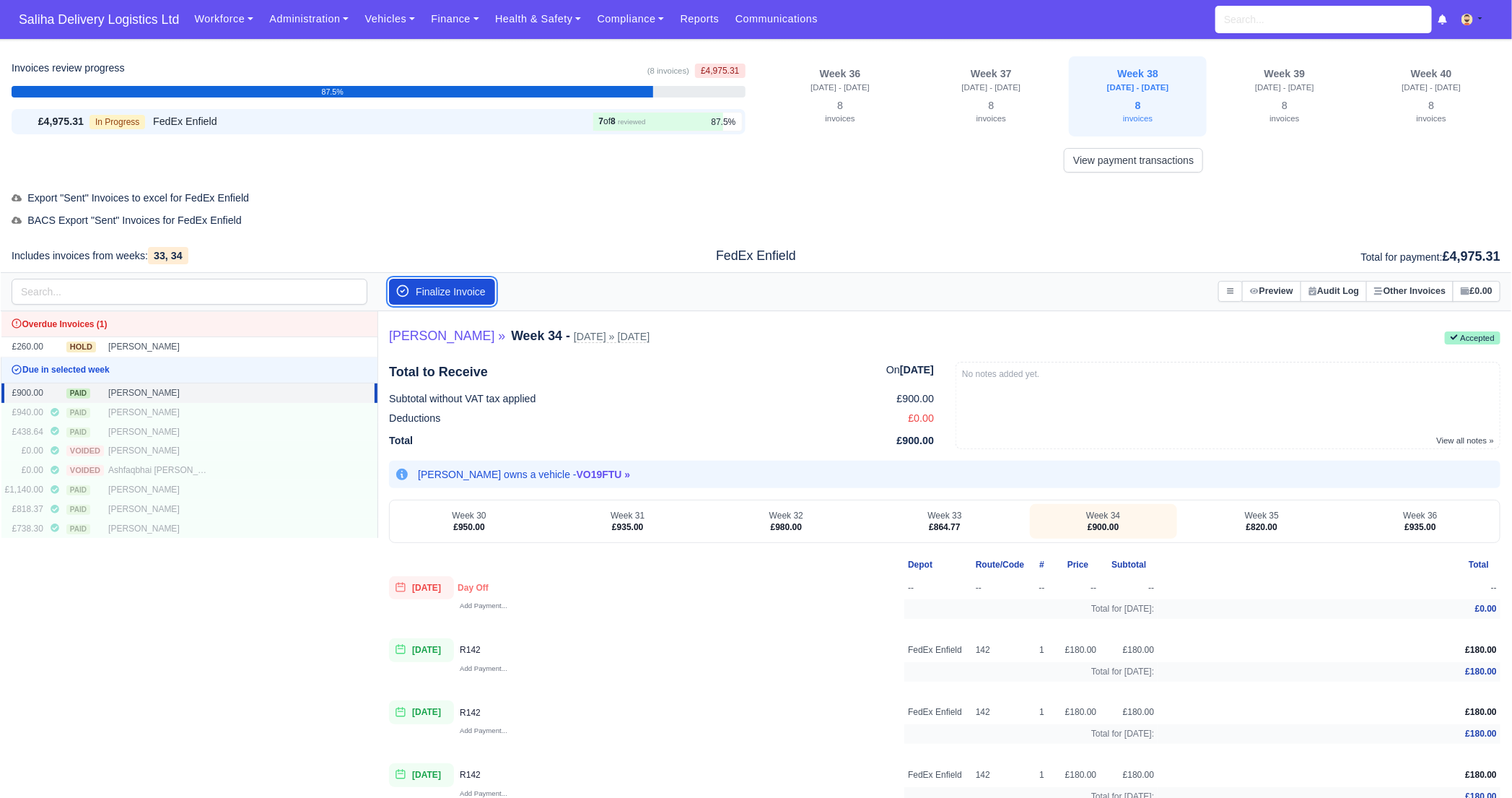
click at [458, 291] on button "Finalize Invoice" at bounding box center [442, 292] width 106 height 26
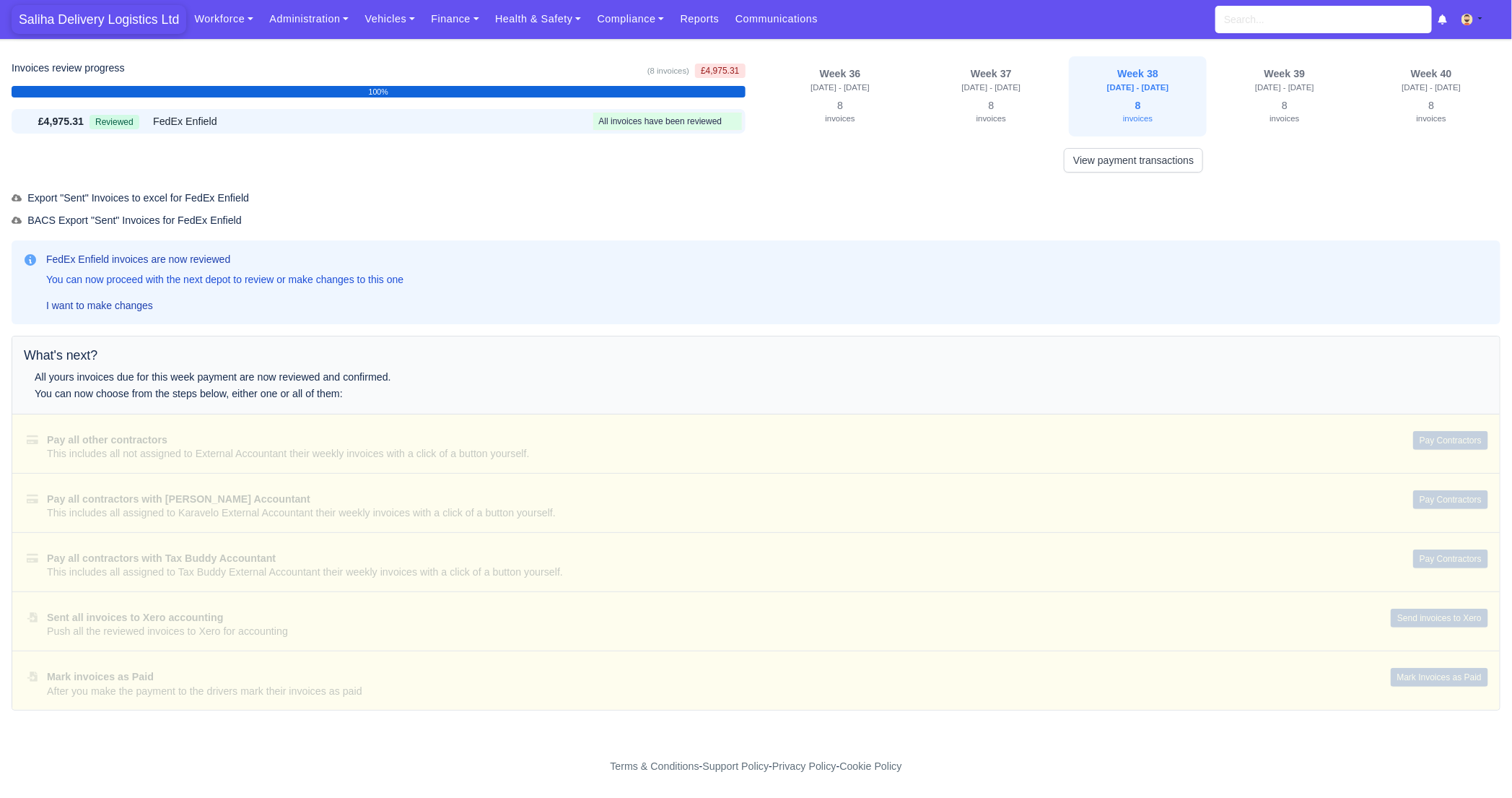
click at [92, 13] on span "Saliha Delivery Logistics Ltd" at bounding box center [99, 19] width 175 height 29
